Goal: Task Accomplishment & Management: Manage account settings

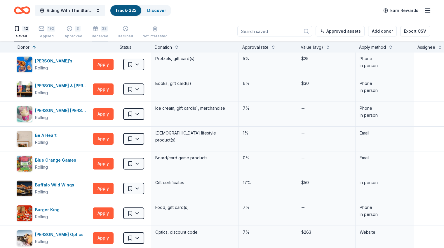
click at [108, 30] on div "38" at bounding box center [104, 29] width 7 height 6
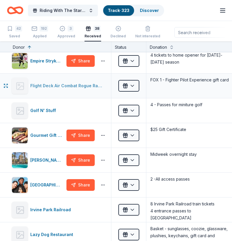
scroll to position [234, 0]
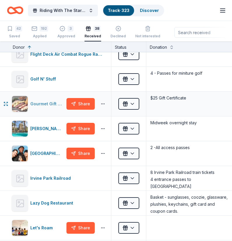
click at [39, 102] on div "Gourmet Gift Baskets" at bounding box center [47, 103] width 34 height 7
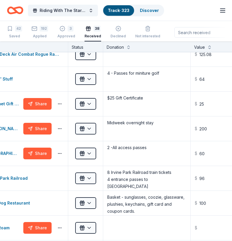
scroll to position [234, 47]
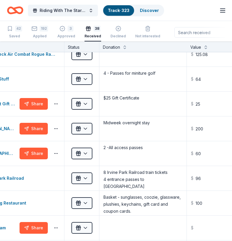
click at [190, 8] on div "Riding With The Stars Gala Track · 323 Discover Earn Rewards" at bounding box center [116, 11] width 218 height 14
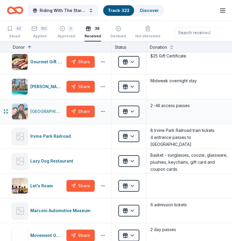
scroll to position [292, 0]
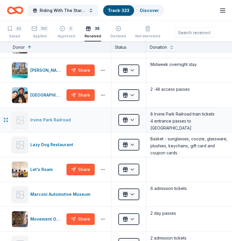
click at [51, 122] on div "Irvine Park Railroad" at bounding box center [51, 119] width 43 height 7
click at [37, 168] on div "Let's Roam" at bounding box center [42, 169] width 25 height 7
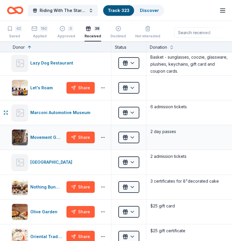
scroll to position [380, 0]
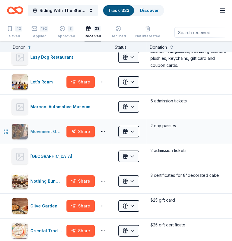
click at [46, 132] on div "Movement Gyms" at bounding box center [47, 131] width 34 height 7
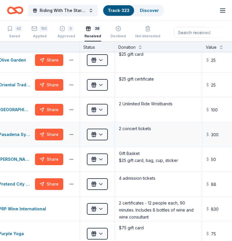
scroll to position [555, 32]
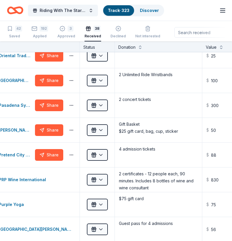
click at [192, 9] on div "Riding With The Stars Gala Track · 323 Discover Earn Rewards" at bounding box center [116, 11] width 218 height 14
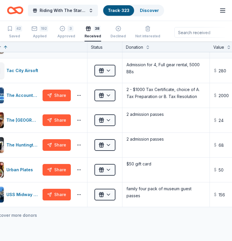
scroll to position [788, 24]
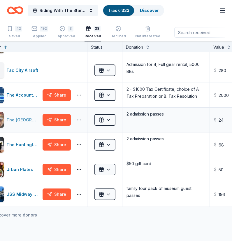
click at [32, 117] on div "The Children's Museum at La Habra" at bounding box center [23, 119] width 34 height 7
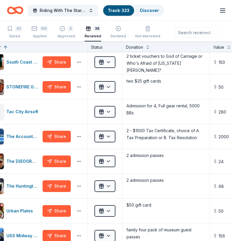
scroll to position [661, 24]
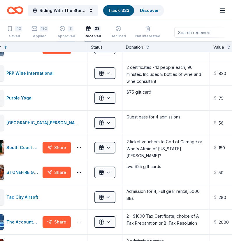
click at [65, 34] on div "Approved" at bounding box center [67, 36] width 18 height 5
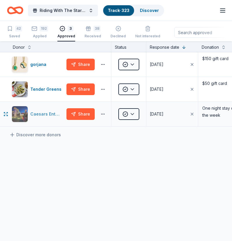
click at [55, 112] on div "Caesars Entertainment" at bounding box center [47, 114] width 34 height 7
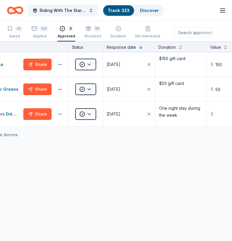
scroll to position [0, 42]
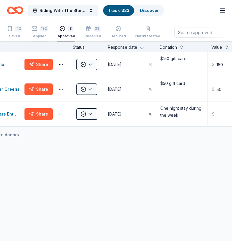
click at [43, 28] on div "192" at bounding box center [44, 29] width 8 height 6
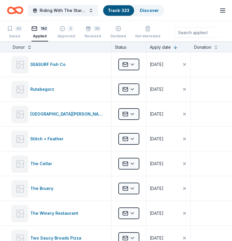
click at [30, 48] on button at bounding box center [29, 47] width 5 height 6
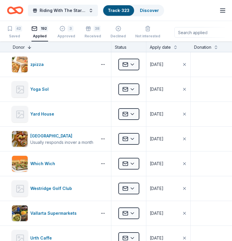
click at [30, 48] on button at bounding box center [29, 47] width 5 height 6
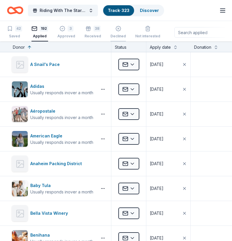
click at [116, 32] on div "Declined" at bounding box center [118, 32] width 15 height 13
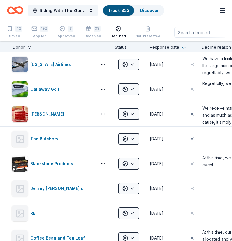
click at [29, 49] on button at bounding box center [29, 47] width 5 height 6
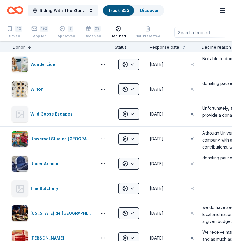
click at [29, 49] on button at bounding box center [29, 47] width 5 height 6
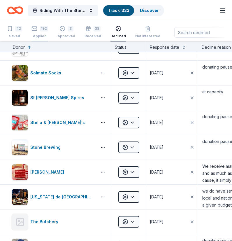
scroll to position [876, 0]
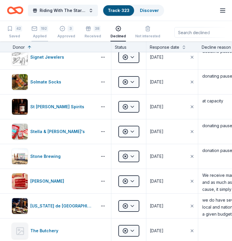
click at [36, 29] on icon "button" at bounding box center [35, 29] width 6 height 6
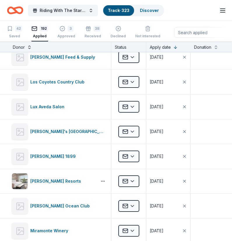
click at [29, 46] on button at bounding box center [29, 47] width 5 height 6
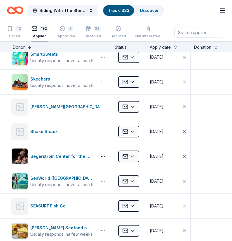
click at [29, 46] on button at bounding box center [29, 47] width 5 height 6
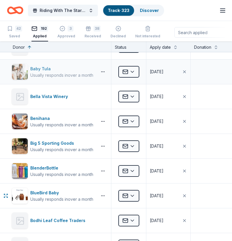
scroll to position [321, 0]
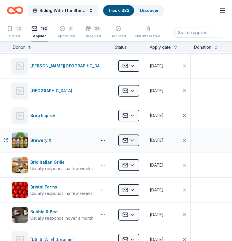
click at [132, 138] on html "Riding With The Stars Gala Track · 323 Discover Earn Rewards 42 Saved 192 Appli…" at bounding box center [116, 120] width 232 height 241
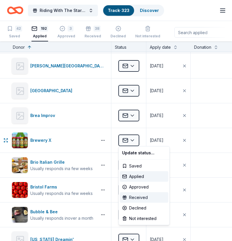
click at [148, 194] on div "Received" at bounding box center [144, 197] width 48 height 11
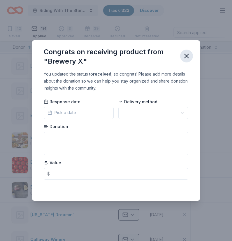
click at [185, 55] on icon "button" at bounding box center [187, 56] width 8 height 8
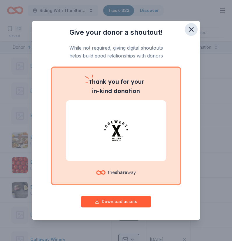
click at [191, 28] on icon "button" at bounding box center [191, 29] width 8 height 8
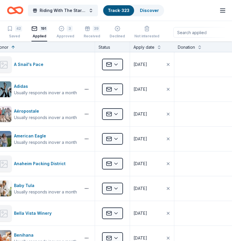
scroll to position [0, 35]
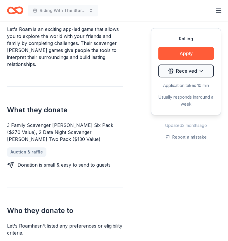
scroll to position [146, 0]
